Goal: Information Seeking & Learning: Learn about a topic

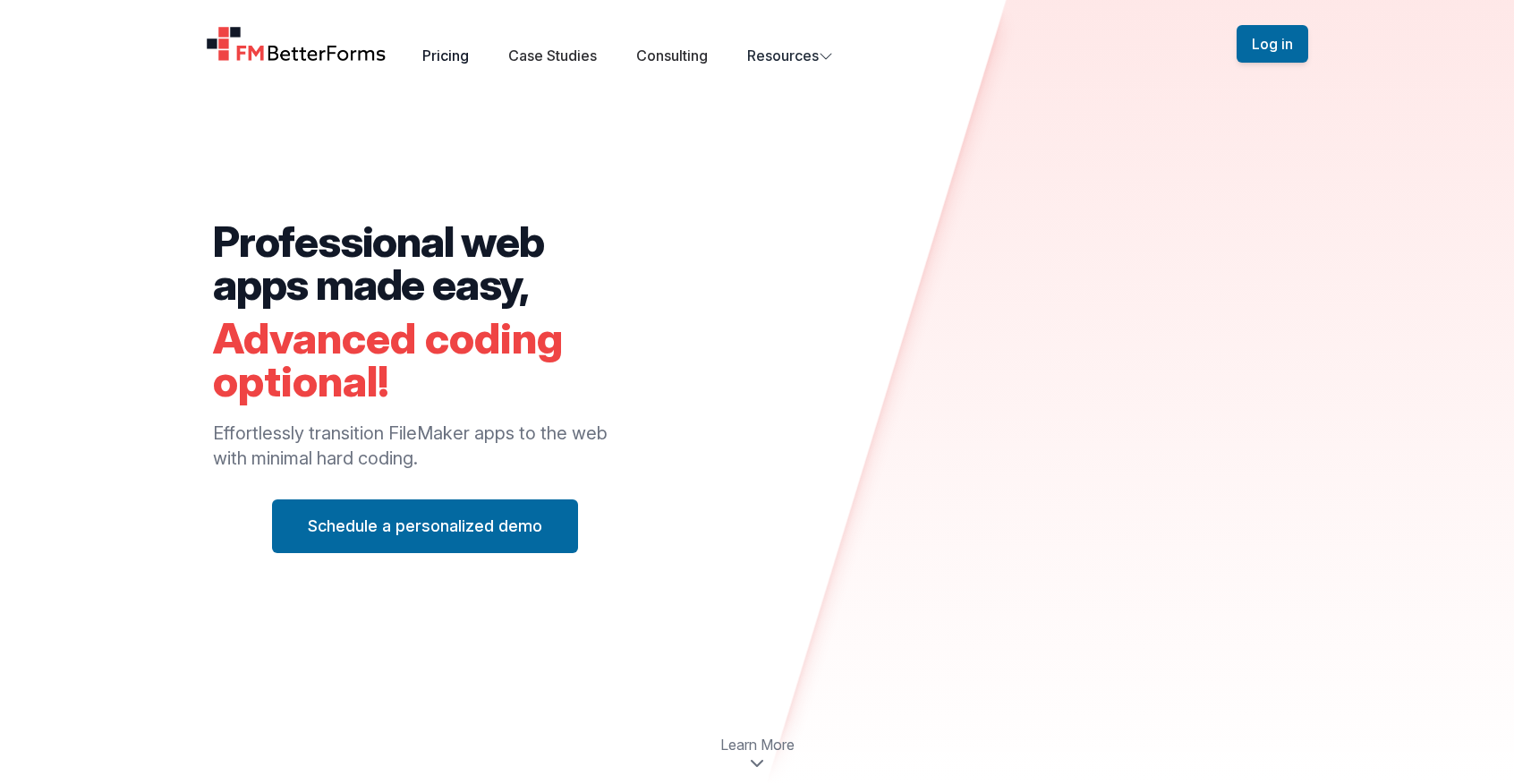
click at [455, 61] on link "Pricing" at bounding box center [445, 55] width 47 height 17
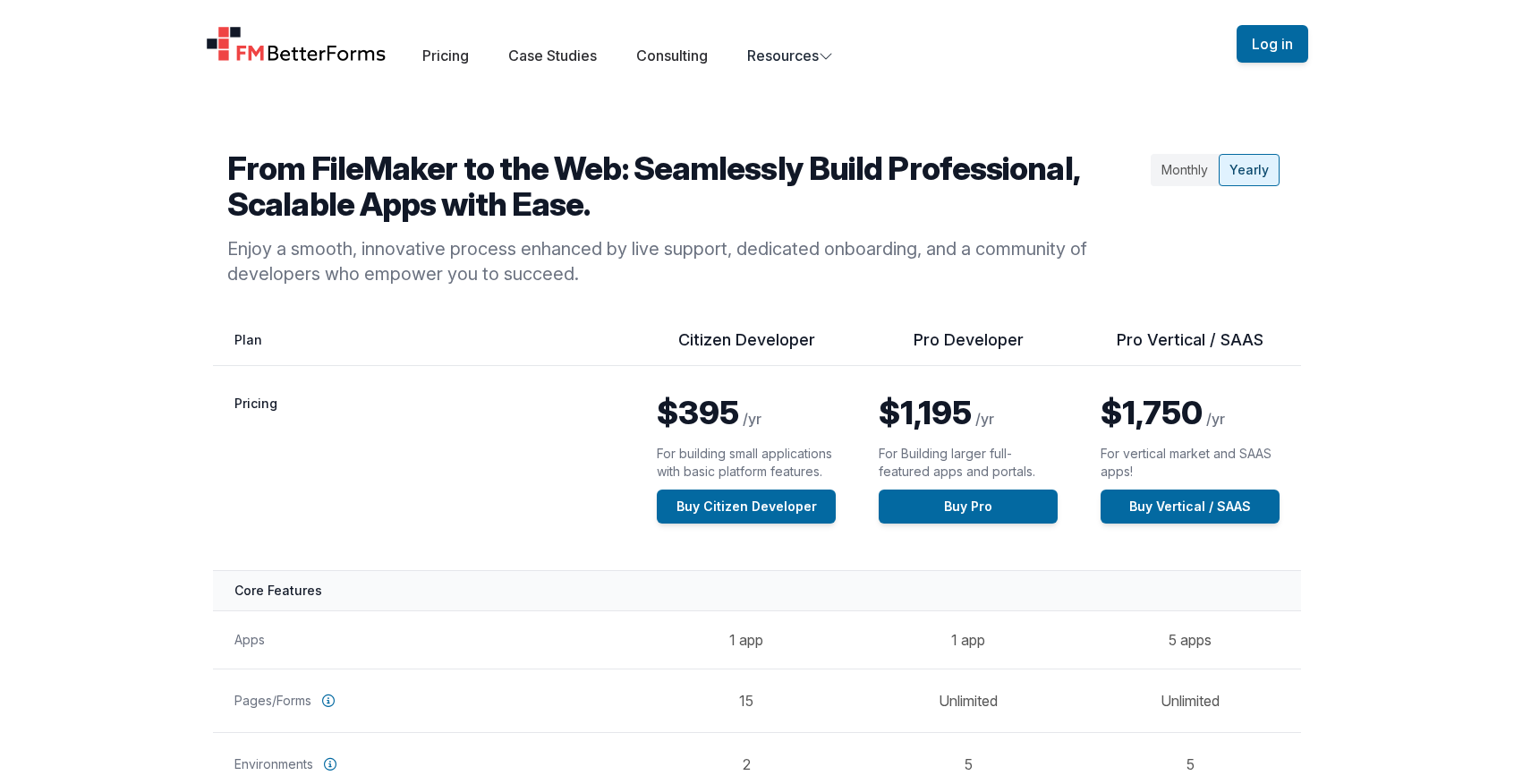
click at [1186, 172] on div "Monthly" at bounding box center [1184, 170] width 68 height 32
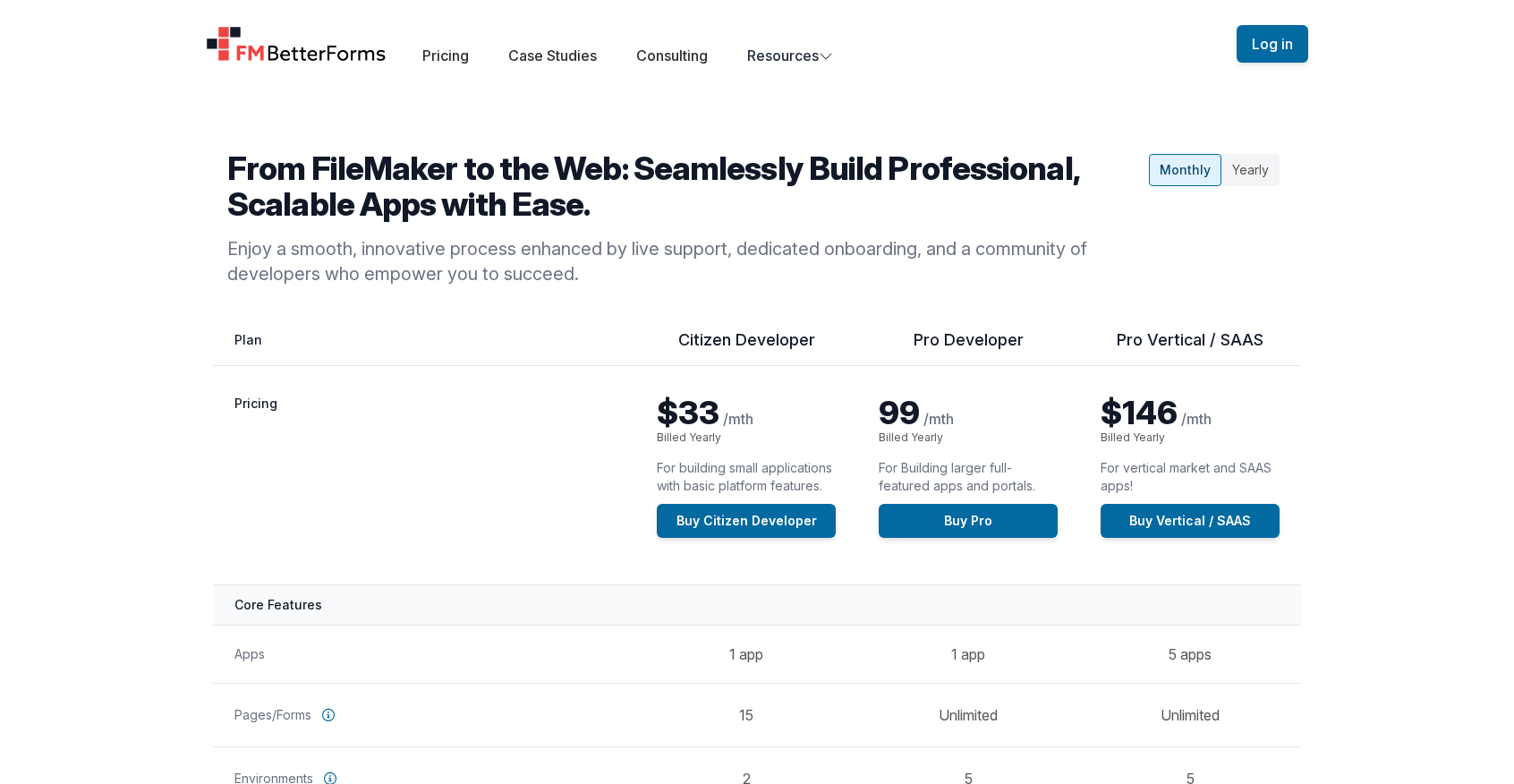
click at [1253, 172] on div "Yearly" at bounding box center [1250, 170] width 58 height 32
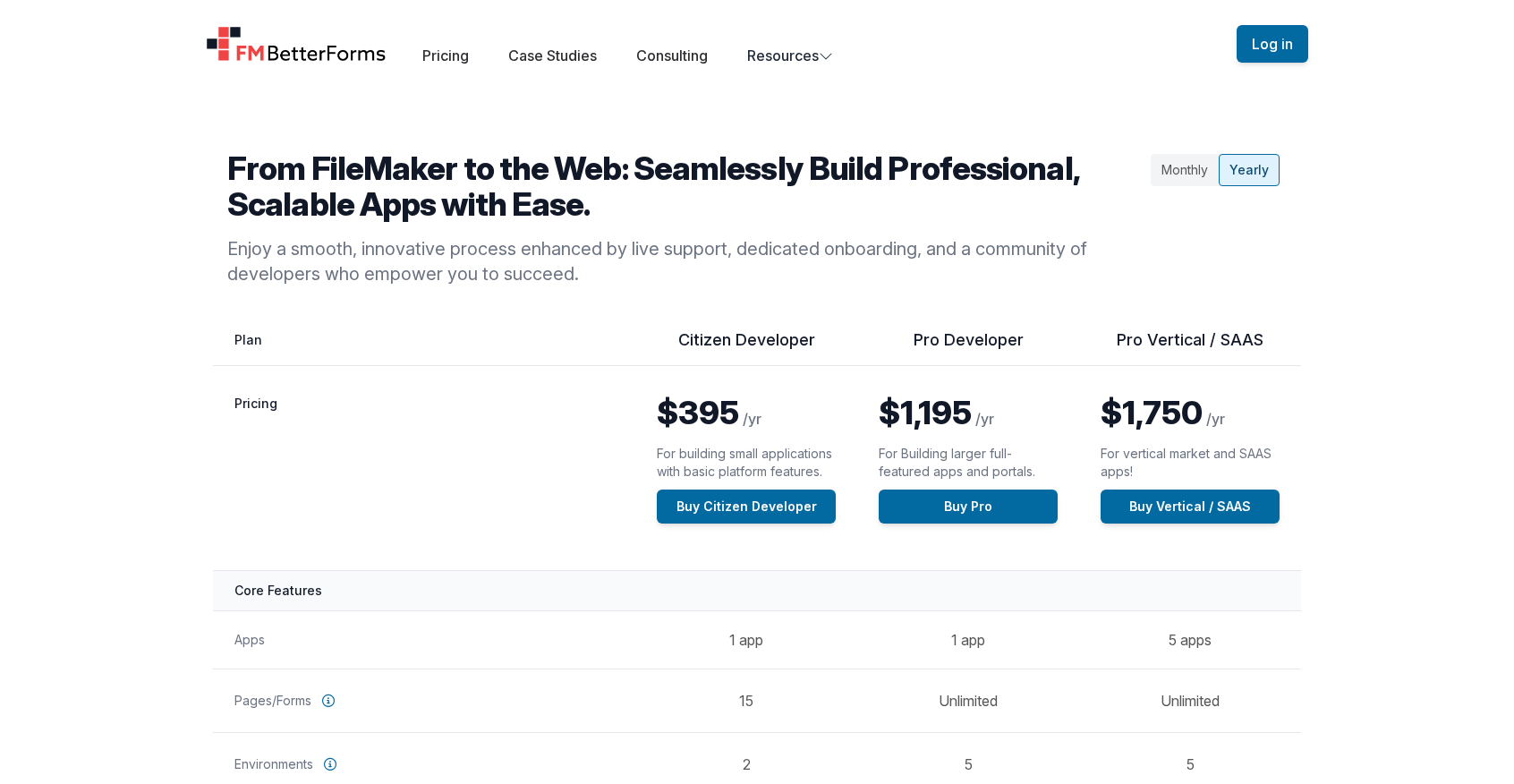
click at [1195, 168] on div "Monthly" at bounding box center [1184, 170] width 68 height 32
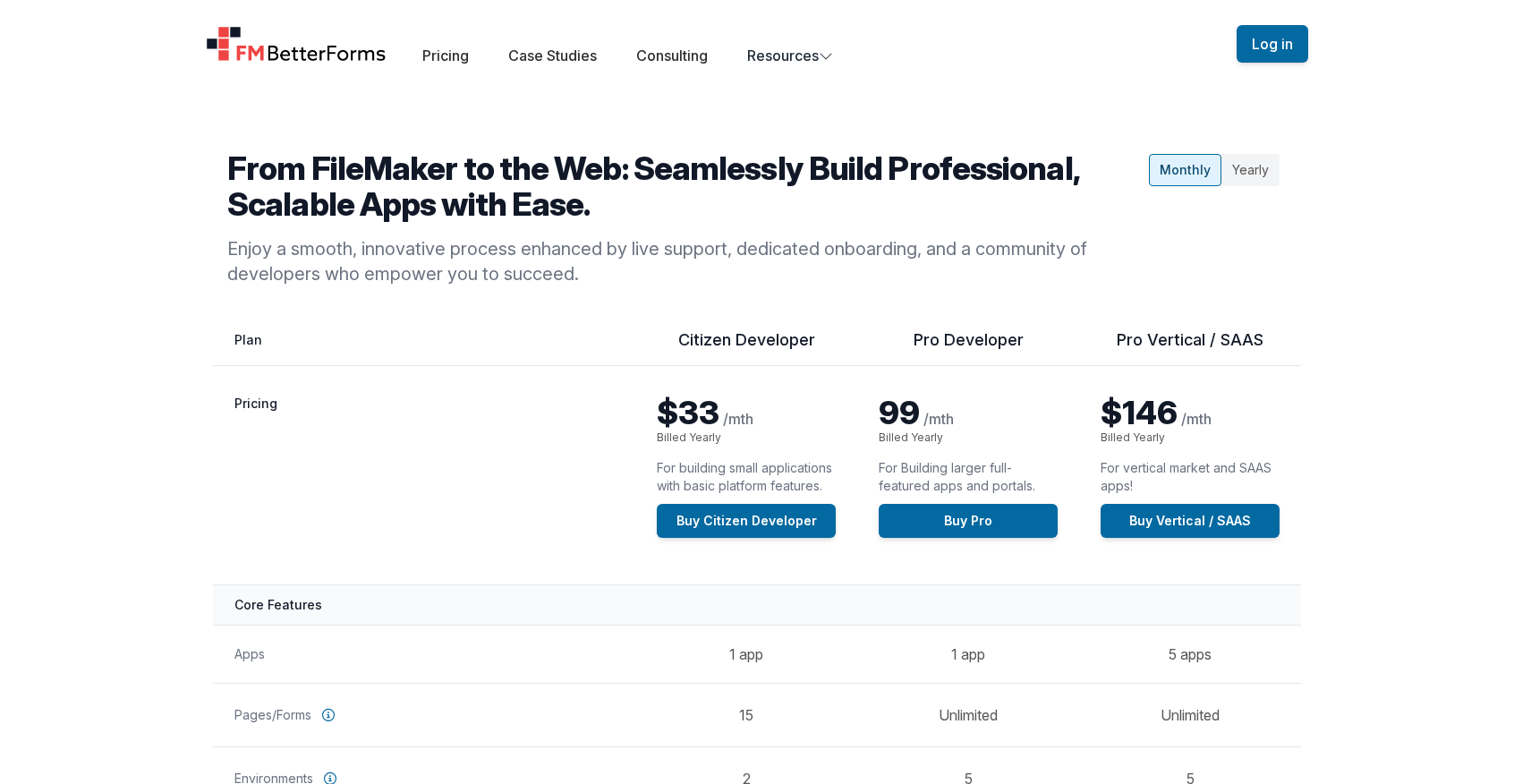
click at [1250, 171] on div "Yearly" at bounding box center [1250, 170] width 58 height 32
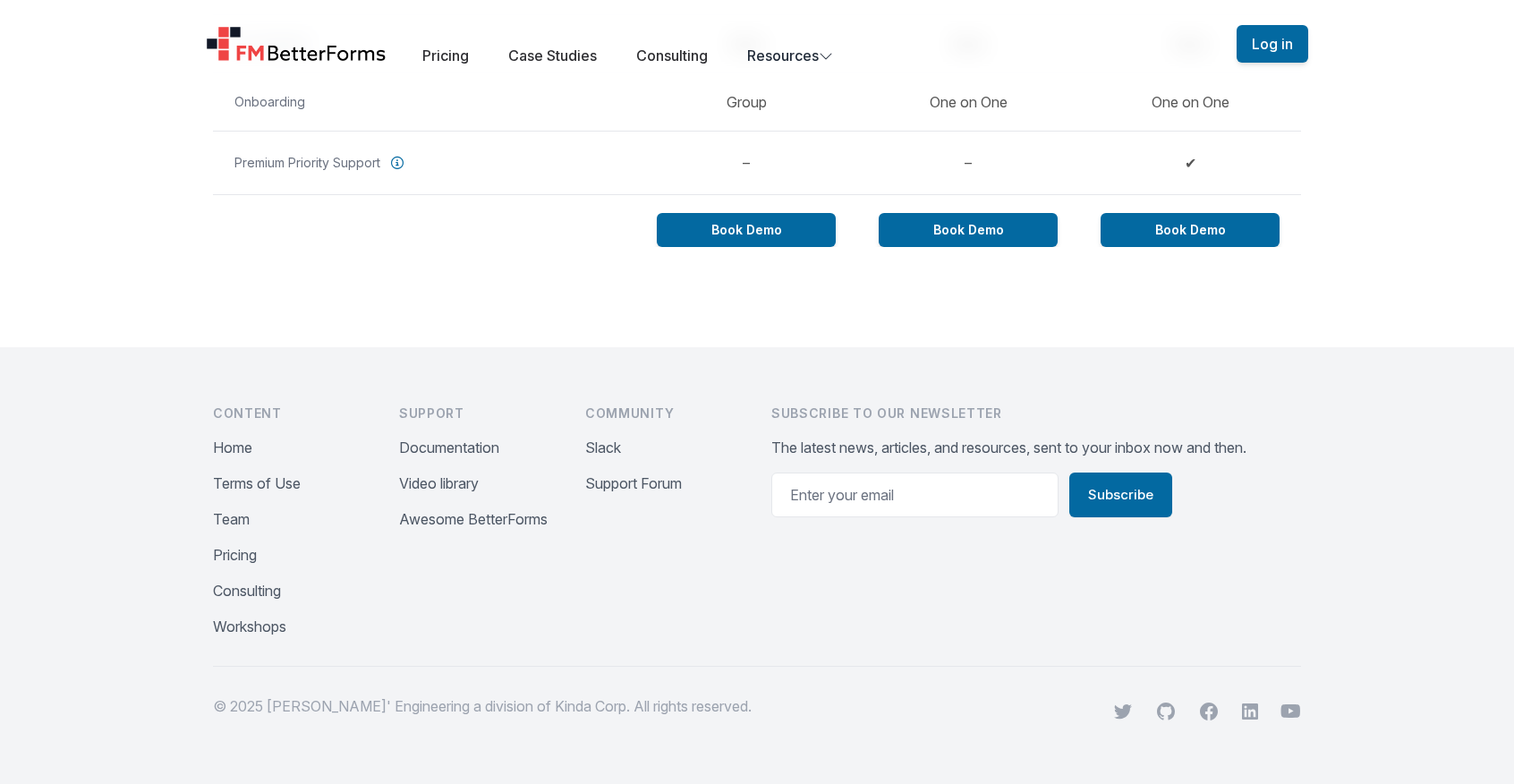
scroll to position [1732, 0]
click at [459, 483] on button "Video library" at bounding box center [439, 483] width 80 height 21
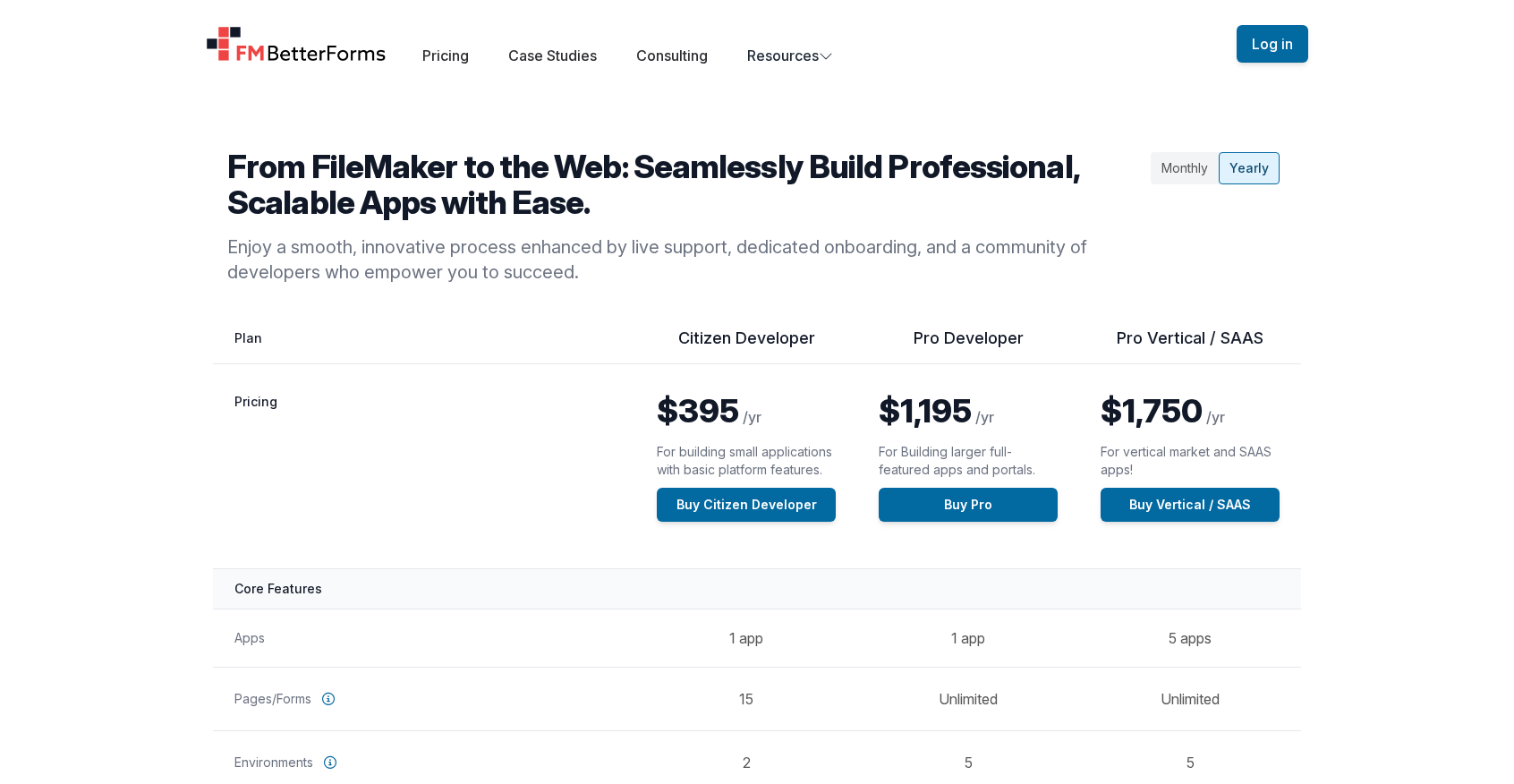
scroll to position [0, 0]
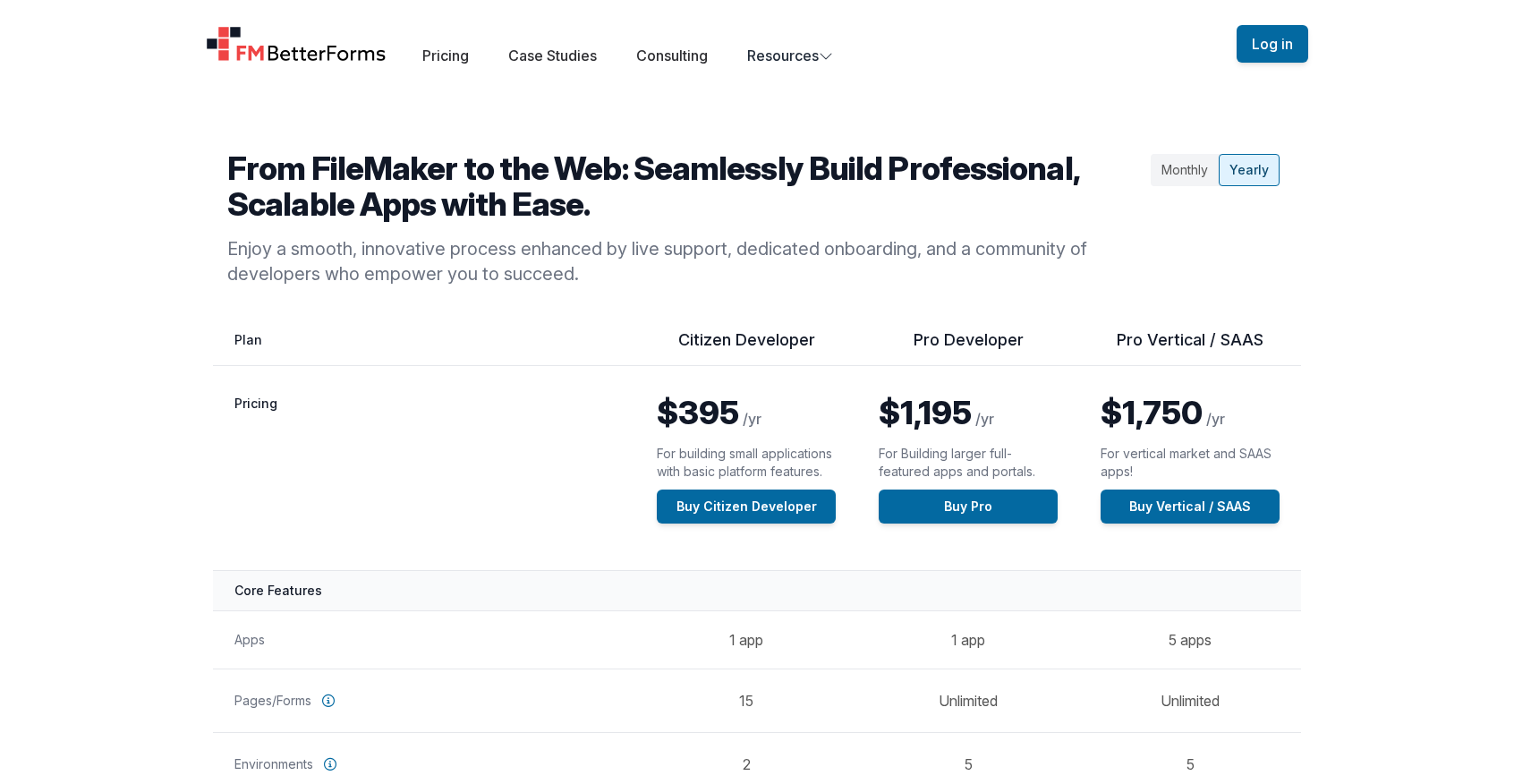
click at [1197, 174] on div "Monthly" at bounding box center [1184, 170] width 68 height 32
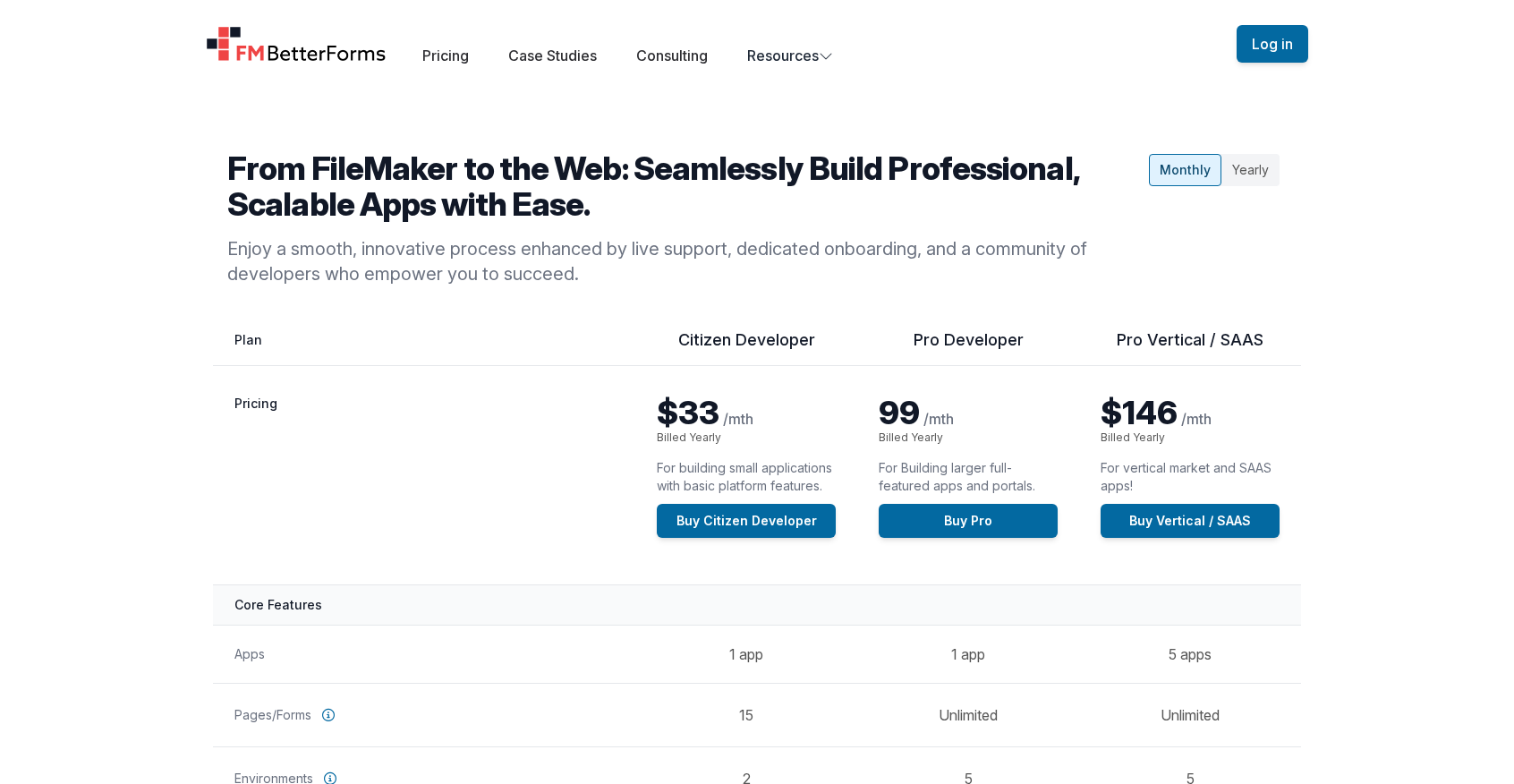
click at [1260, 170] on div "Yearly" at bounding box center [1250, 170] width 58 height 32
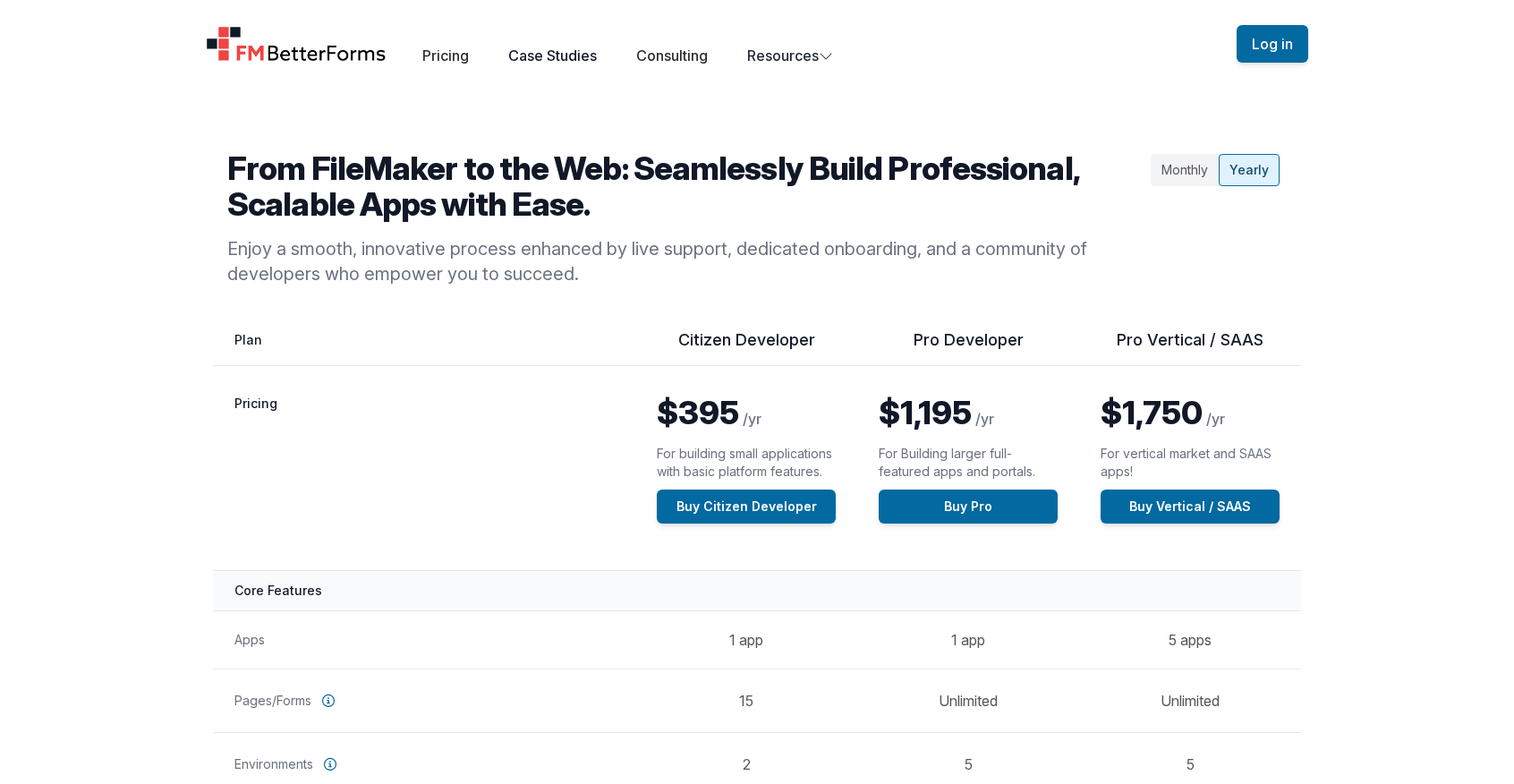
click at [575, 52] on link "Case Studies" at bounding box center [553, 55] width 88 height 17
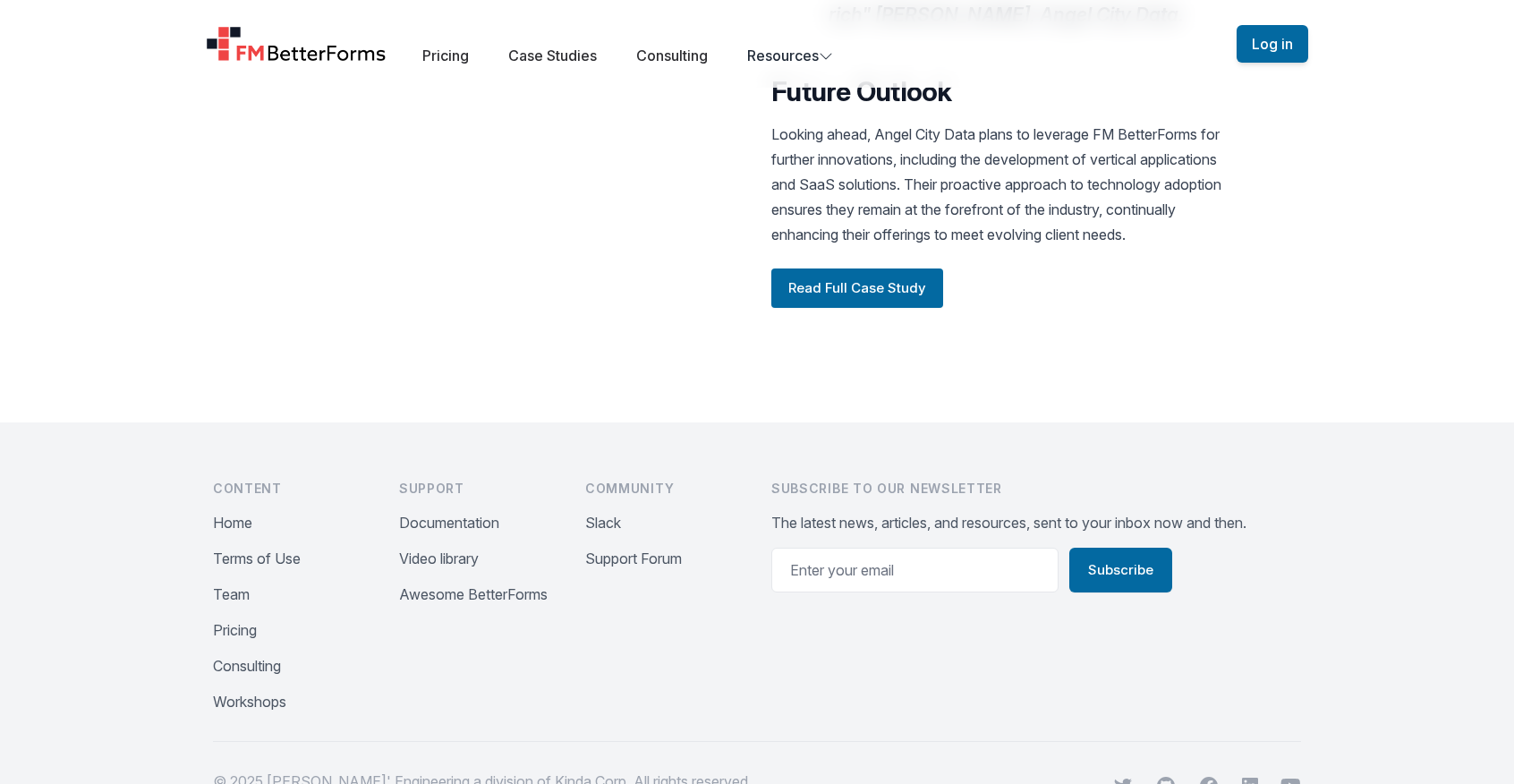
scroll to position [2418, 0]
click at [823, 307] on button "Read Full Case Study" at bounding box center [857, 286] width 172 height 39
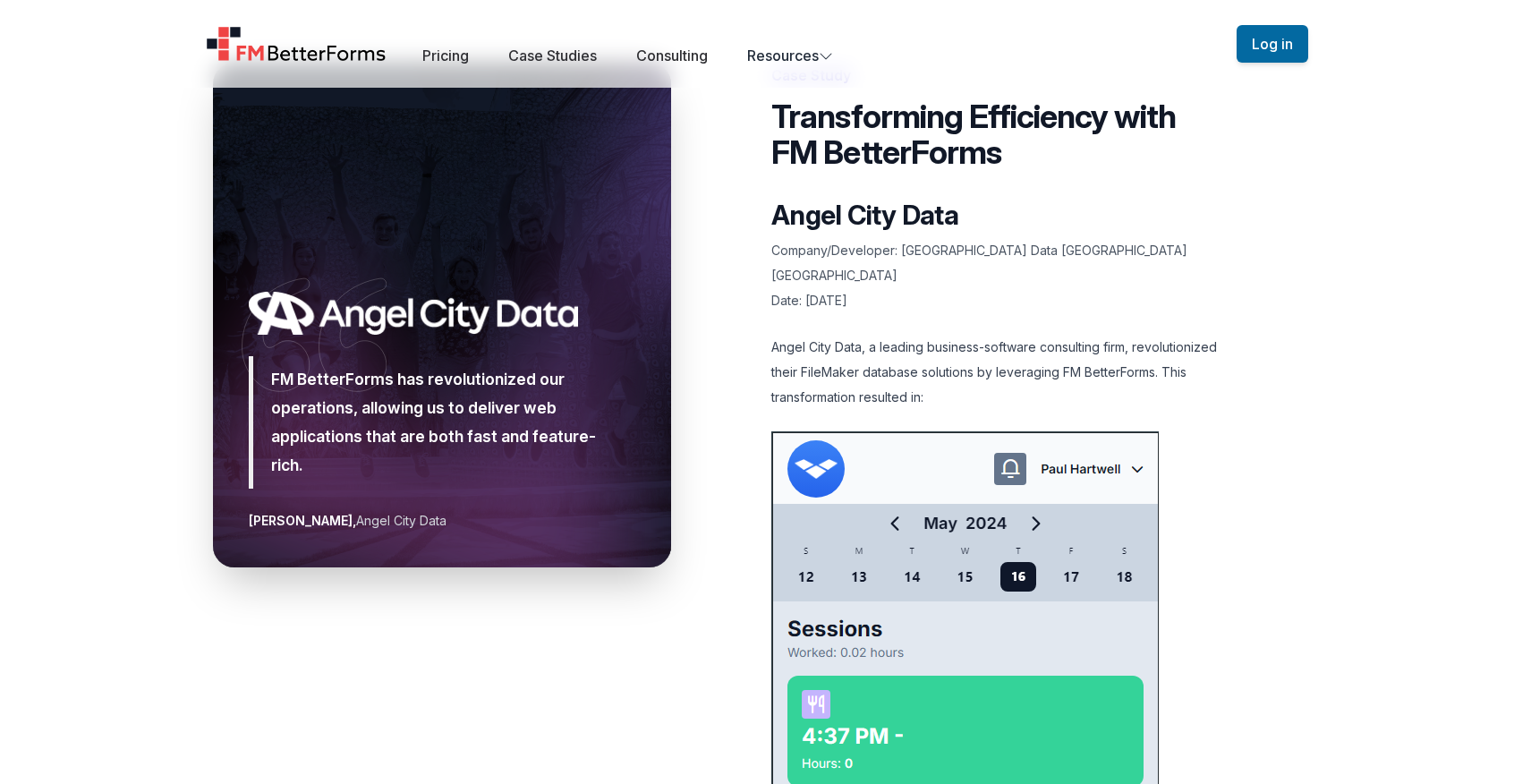
scroll to position [30, 0]
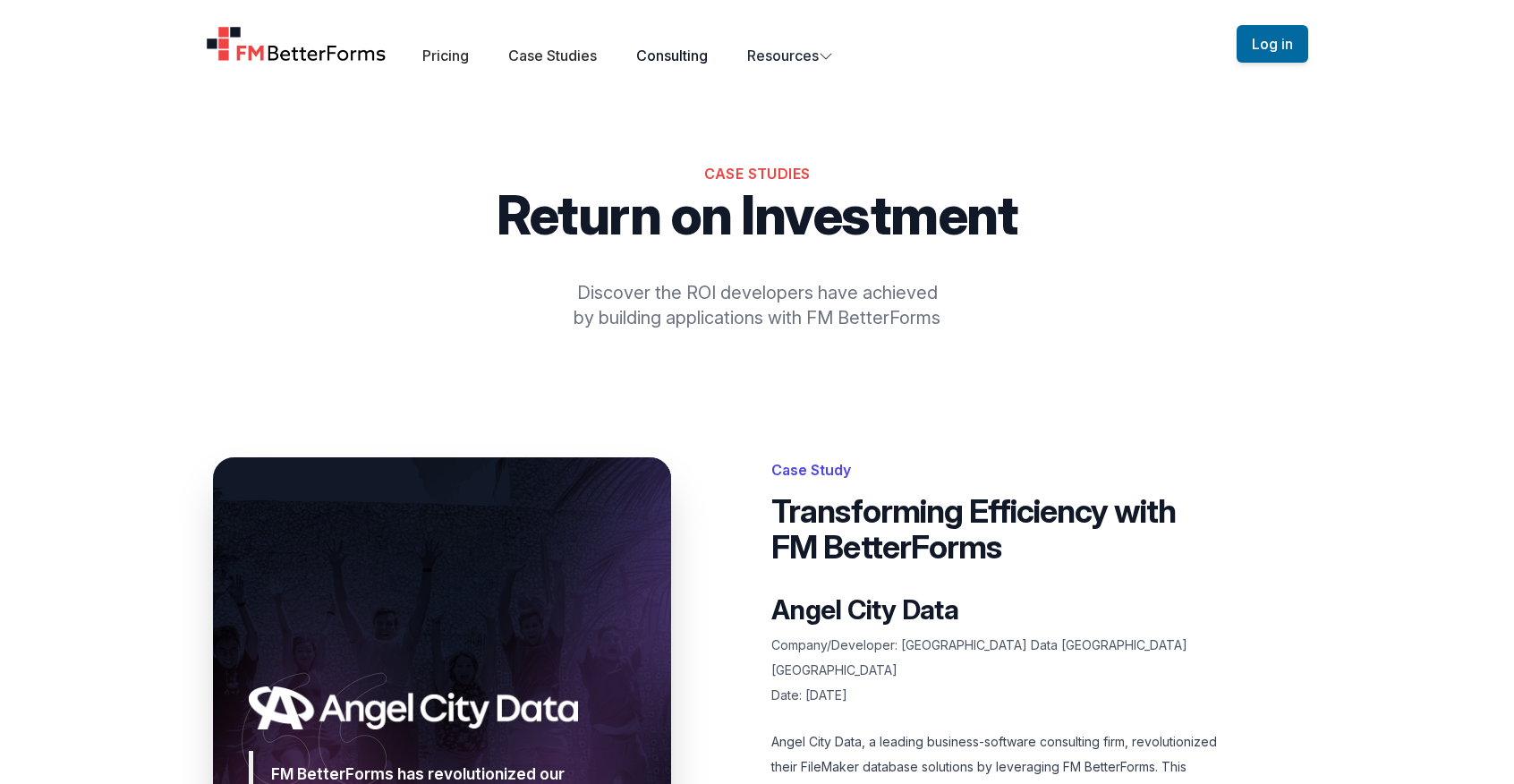
click at [687, 54] on link "Consulting" at bounding box center [672, 55] width 72 height 17
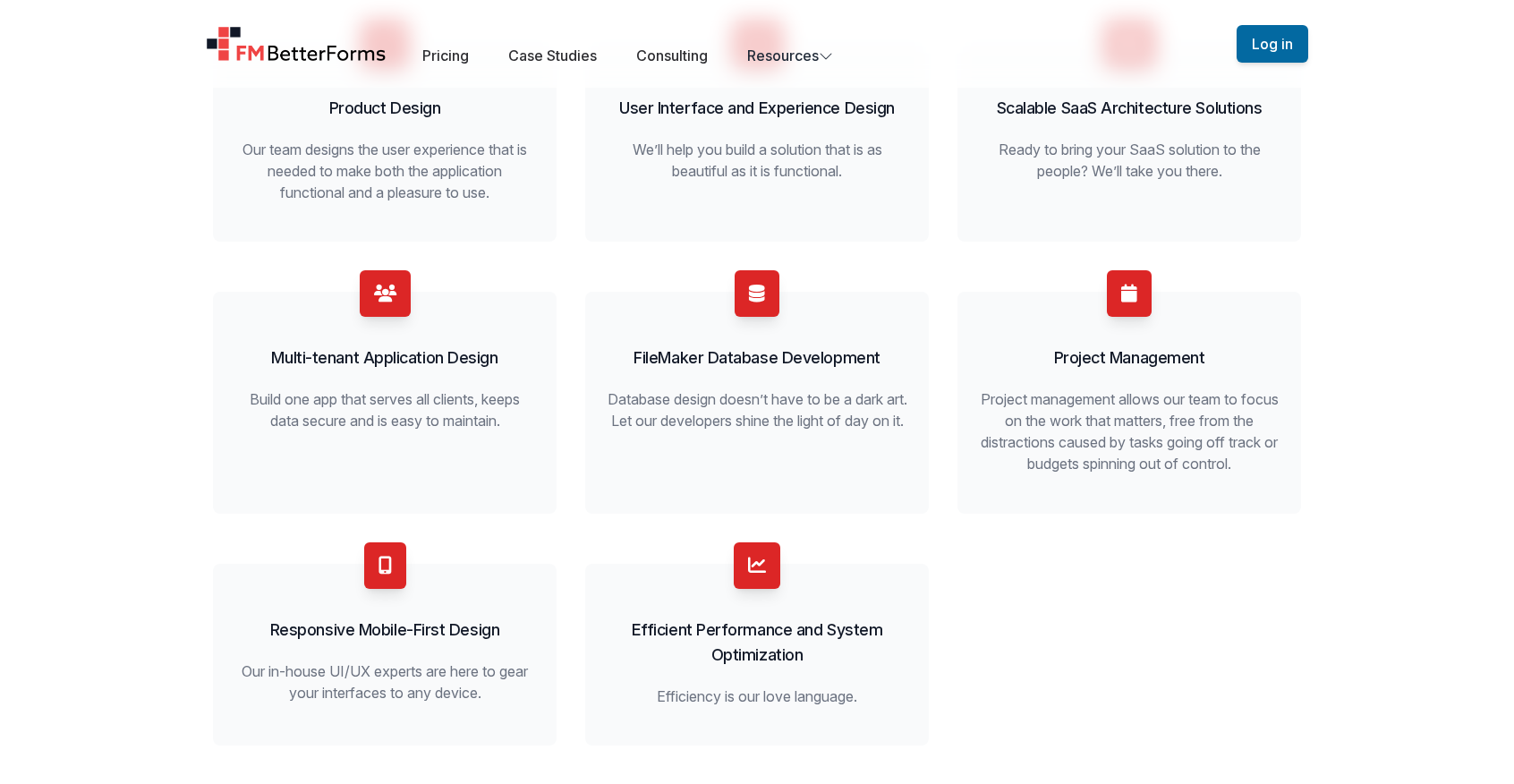
scroll to position [595, 0]
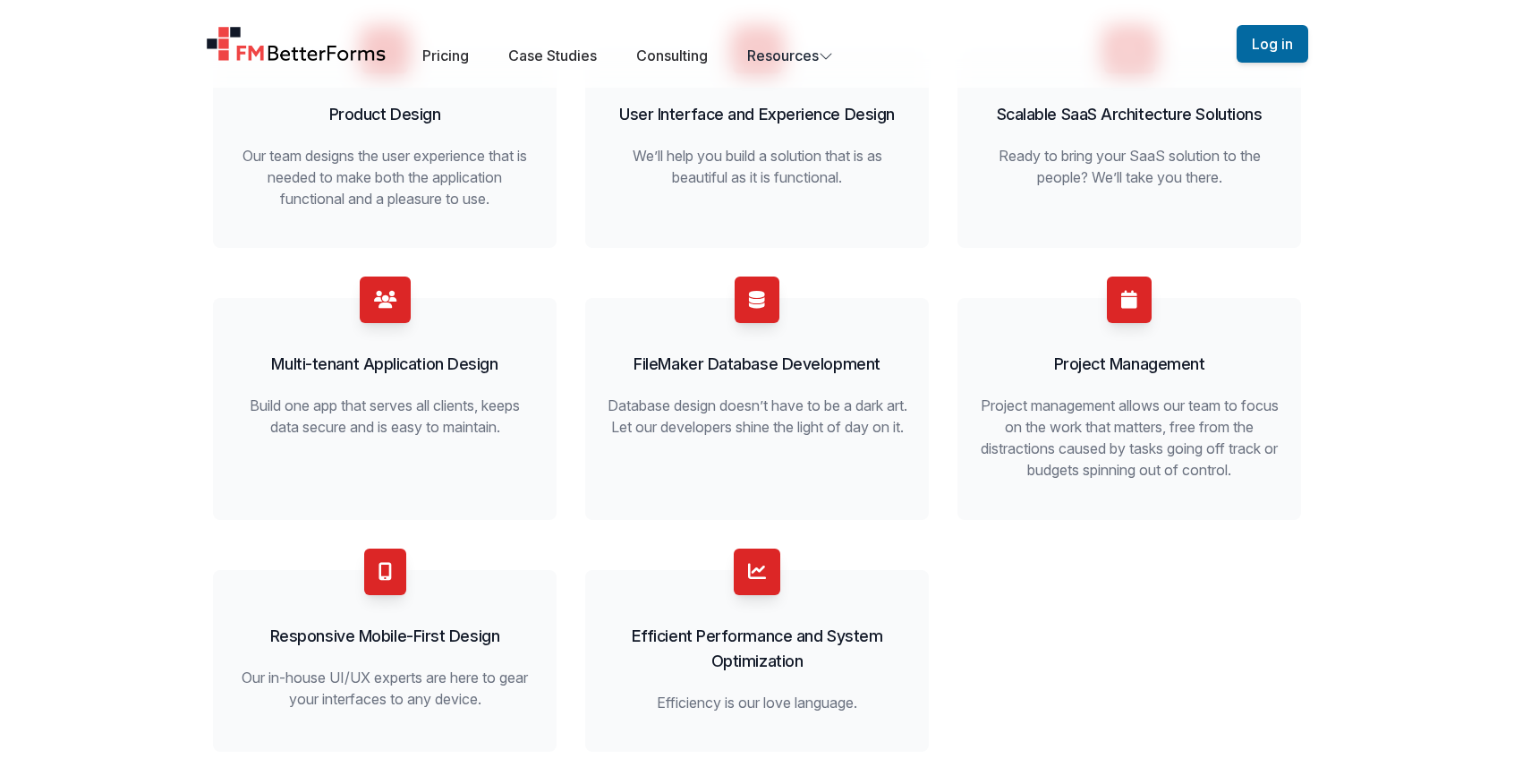
click at [382, 594] on span at bounding box center [386, 571] width 42 height 47
click at [389, 644] on h3 "Responsive Mobile-First Design" at bounding box center [384, 635] width 300 height 25
click at [373, 692] on p "Our in-house UI/UX experts are here to gear your interfaces to any device." at bounding box center [384, 688] width 300 height 43
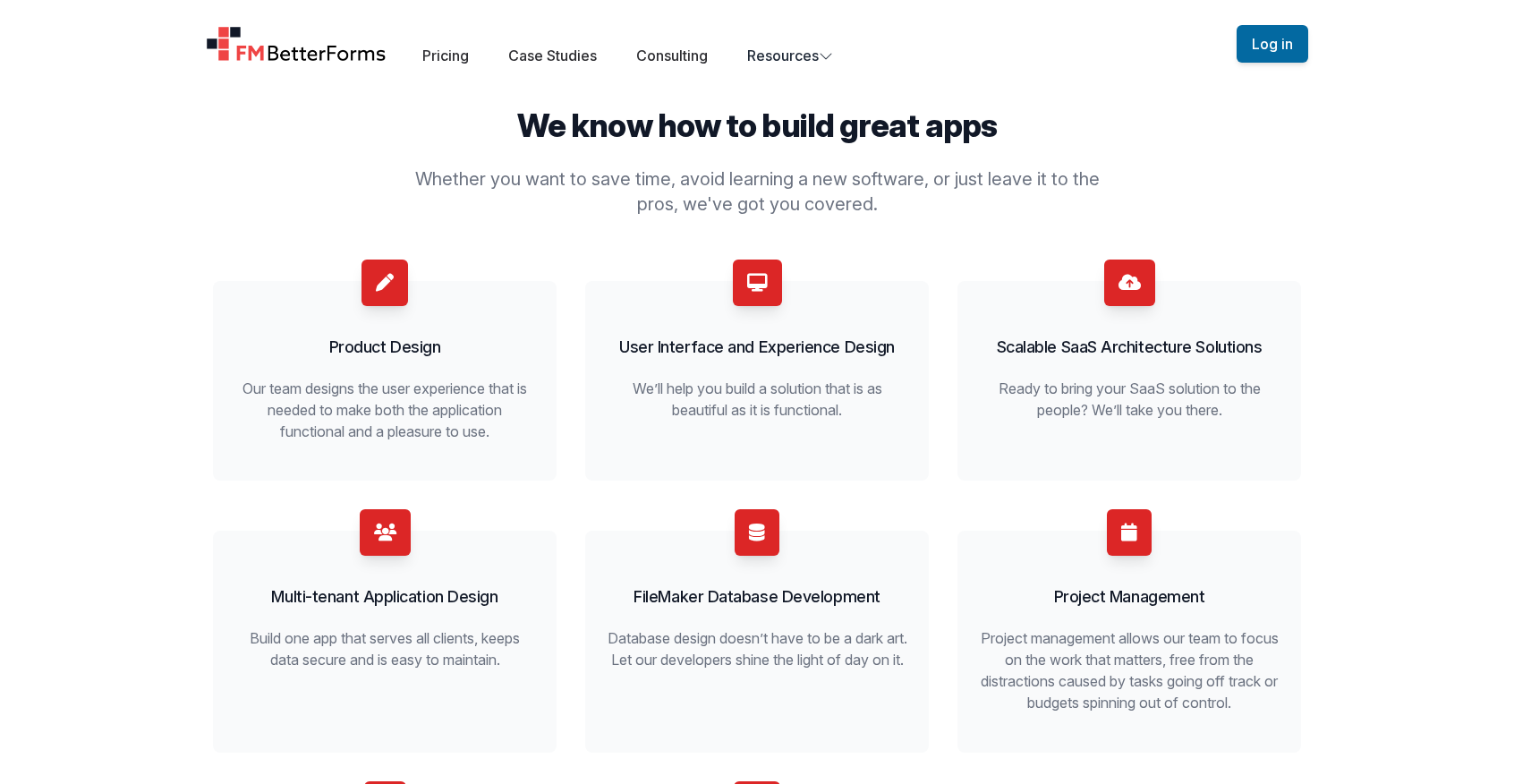
scroll to position [353, 0]
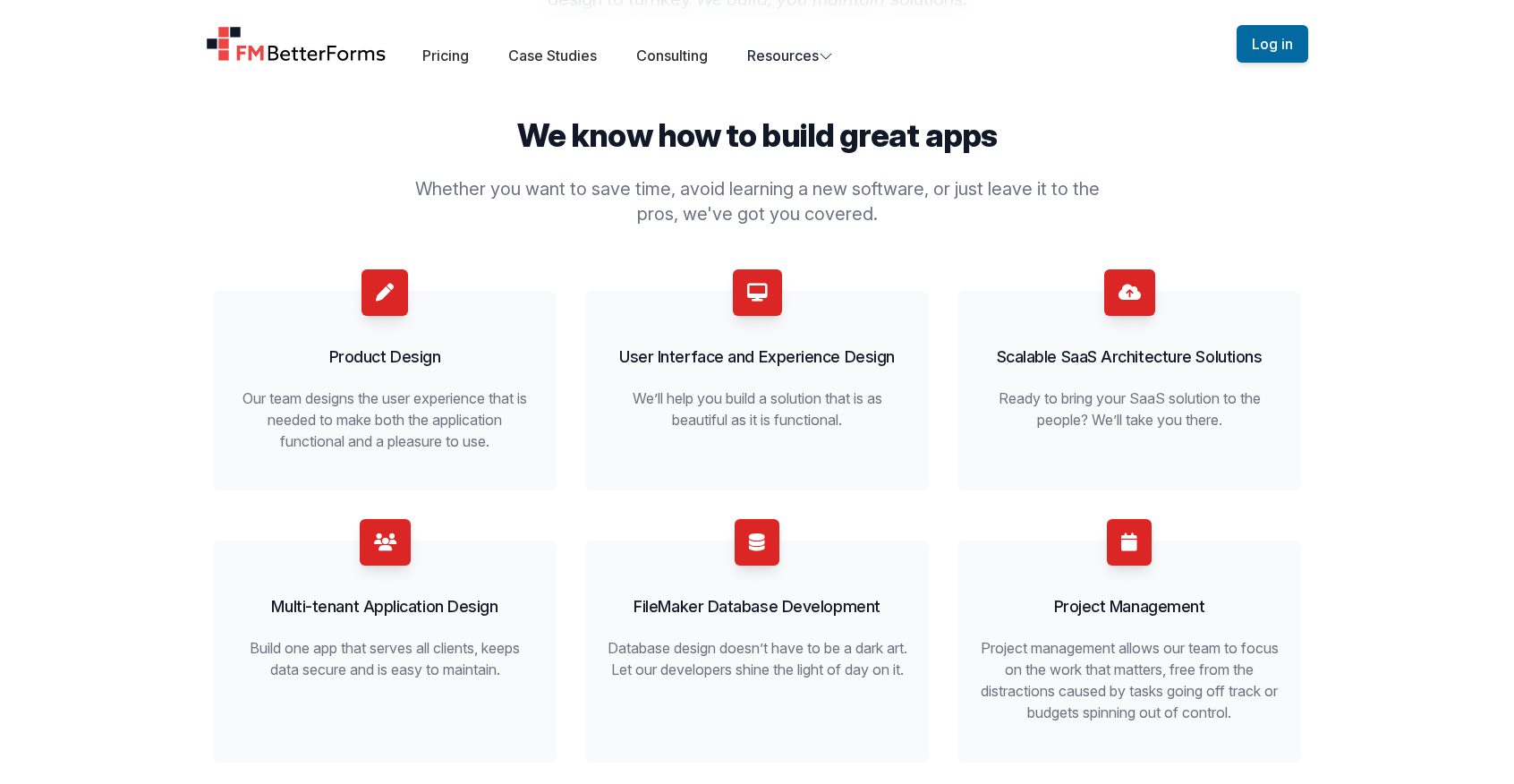
click at [388, 316] on div "Product Design Our team designs the user experience that is needed to make both…" at bounding box center [384, 360] width 300 height 183
click at [387, 297] on icon at bounding box center [384, 292] width 17 height 17
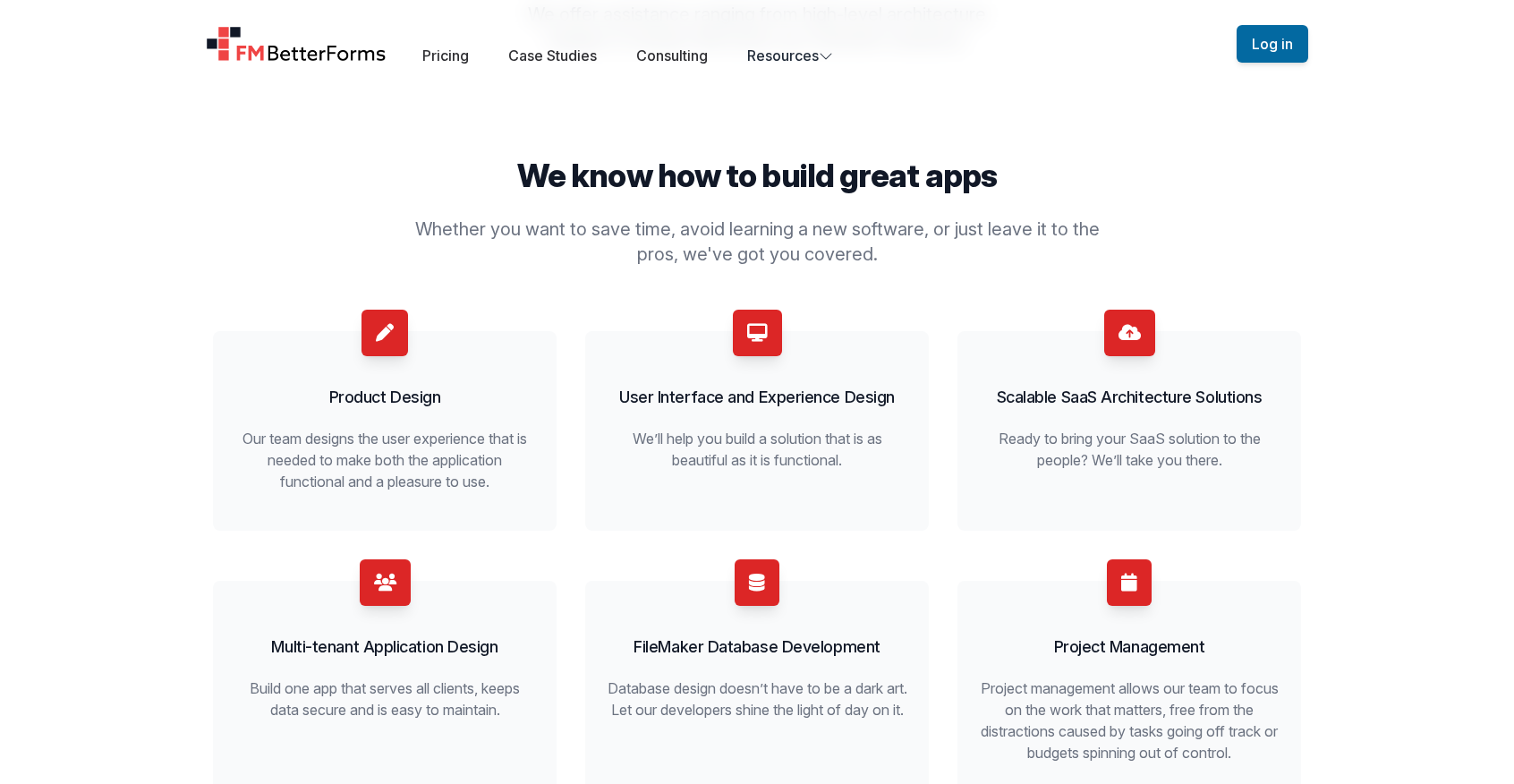
scroll to position [315, 0]
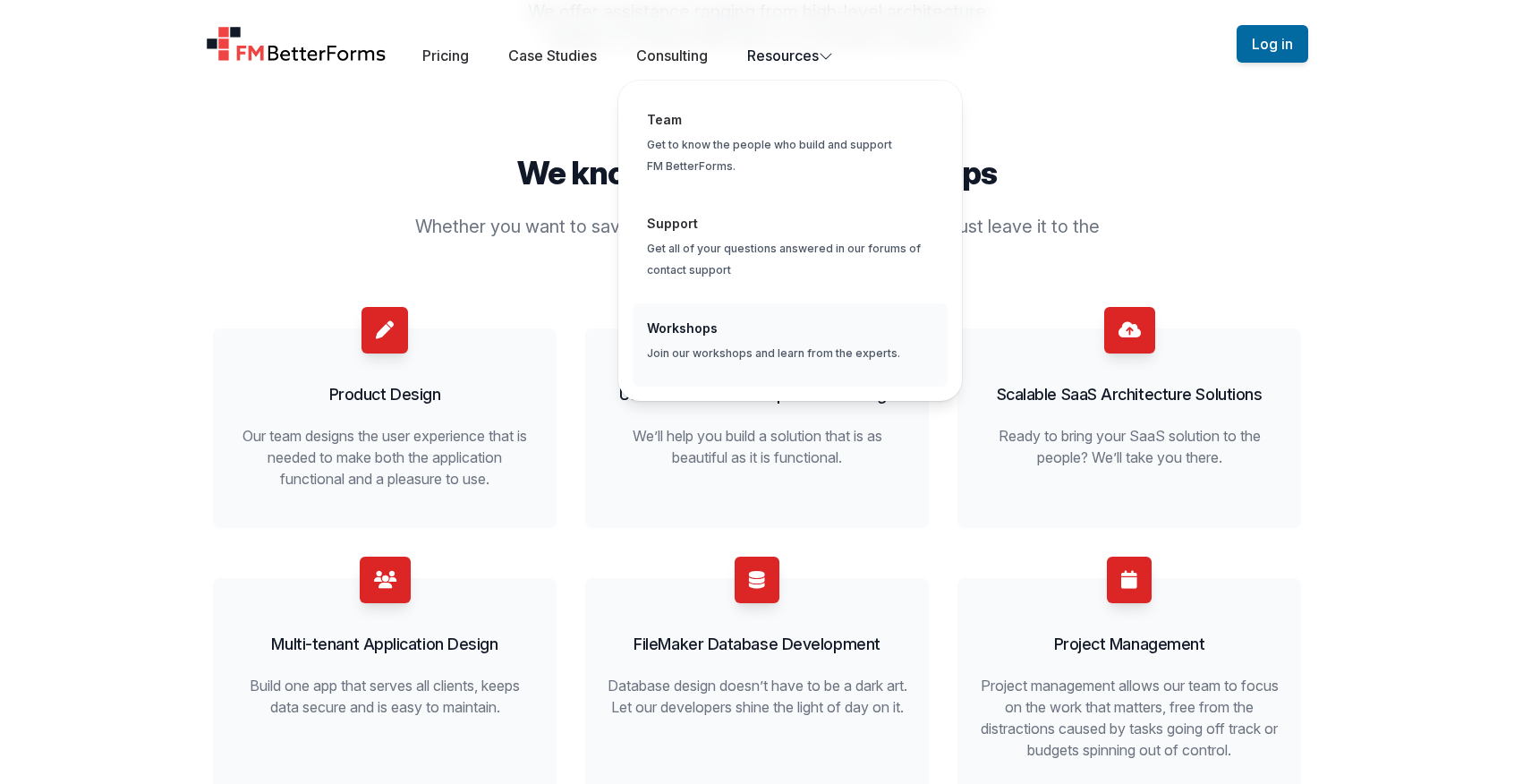
click at [729, 356] on span "Global" at bounding box center [790, 344] width 315 height 84
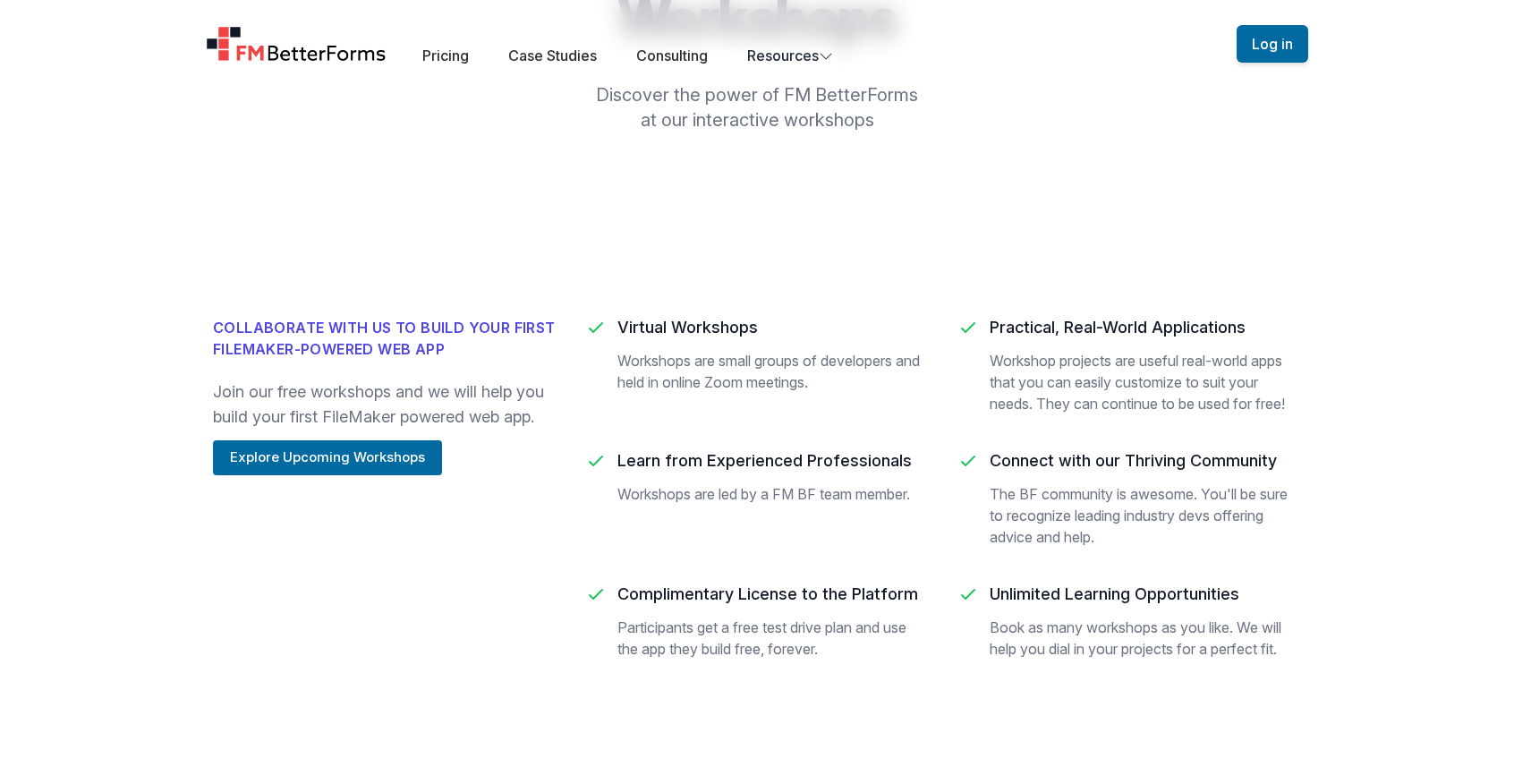
scroll to position [232, 0]
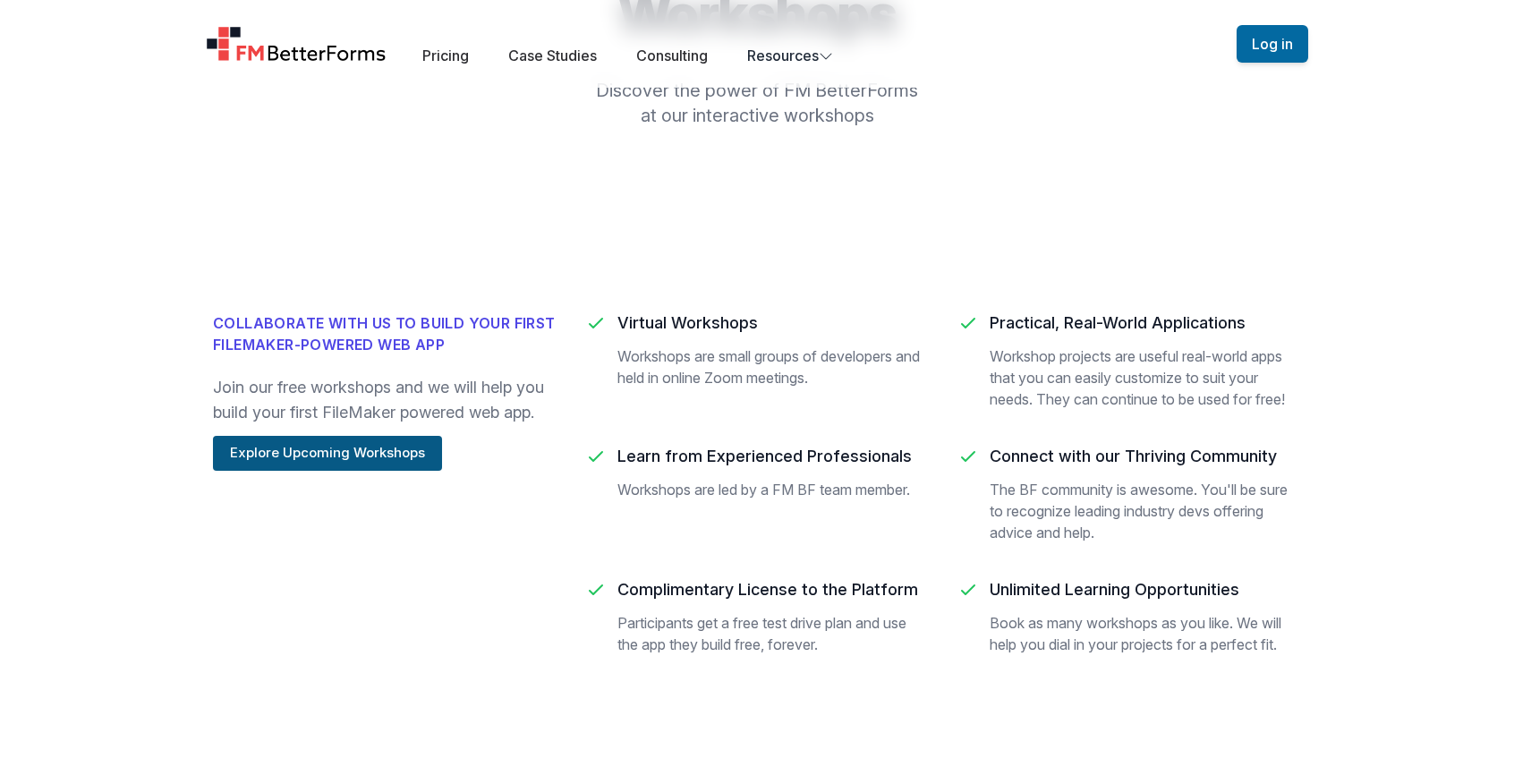
click at [371, 451] on button "Explore Upcoming Workshops" at bounding box center [327, 454] width 229 height 35
